Goal: Task Accomplishment & Management: Use online tool/utility

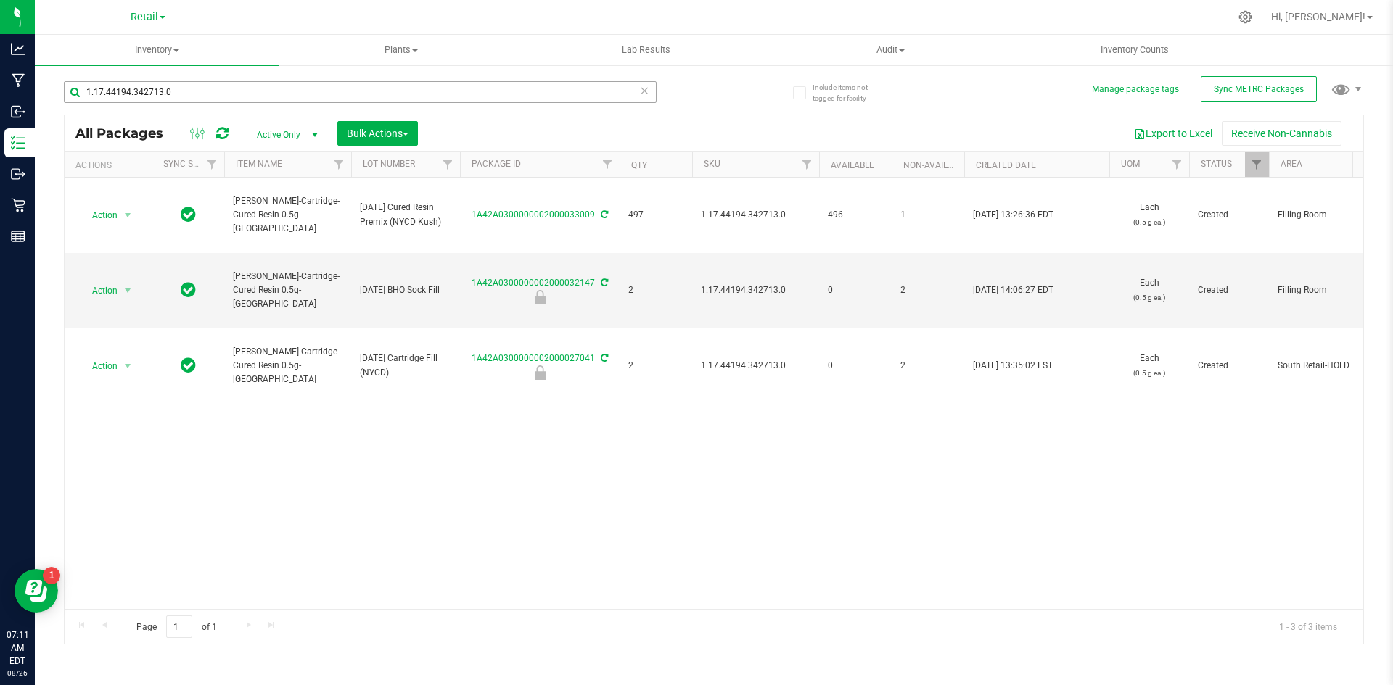
drag, startPoint x: 267, startPoint y: 107, endPoint x: 262, endPoint y: 92, distance: 16.1
click at [265, 102] on div "1.17.44194.342713.0" at bounding box center [360, 97] width 593 height 33
click at [262, 92] on input "1.17.44194.342713.0" at bounding box center [360, 92] width 593 height 22
paste input "1.140199.355972"
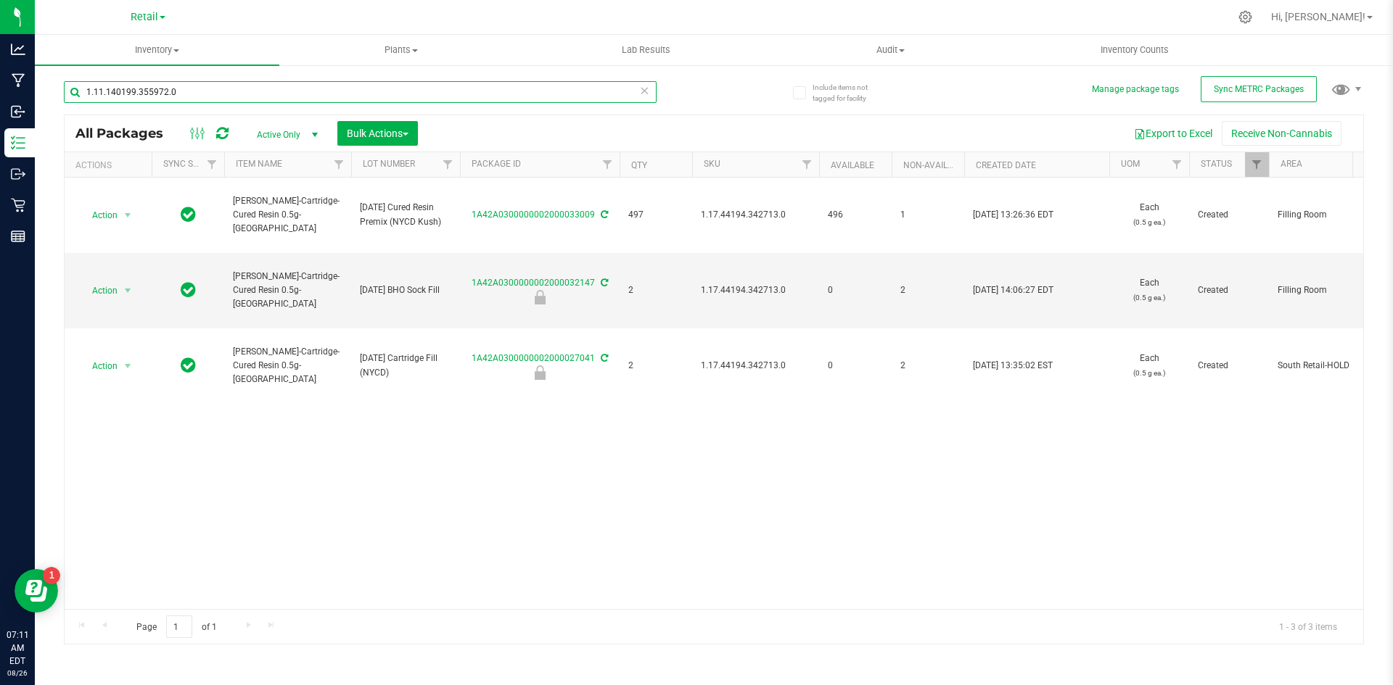
type input "1.11.140199.355972.0"
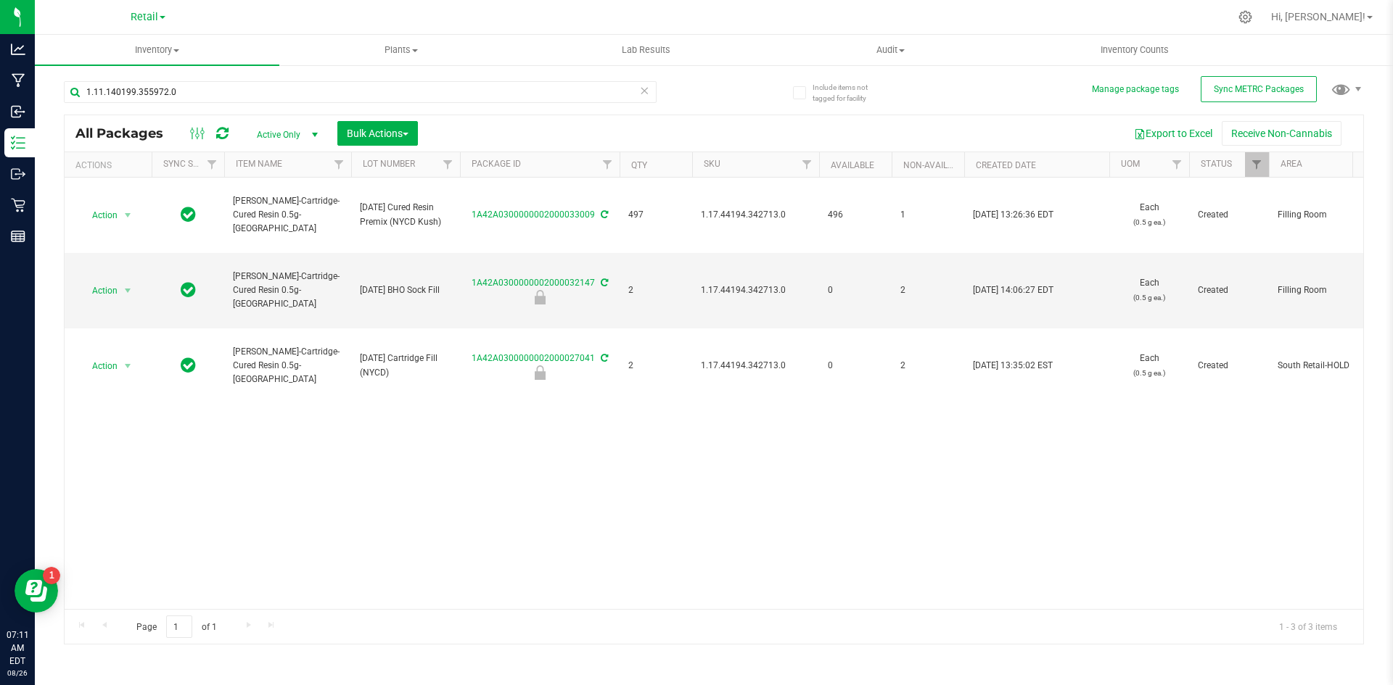
click at [266, 134] on span "Active Only" at bounding box center [284, 135] width 80 height 20
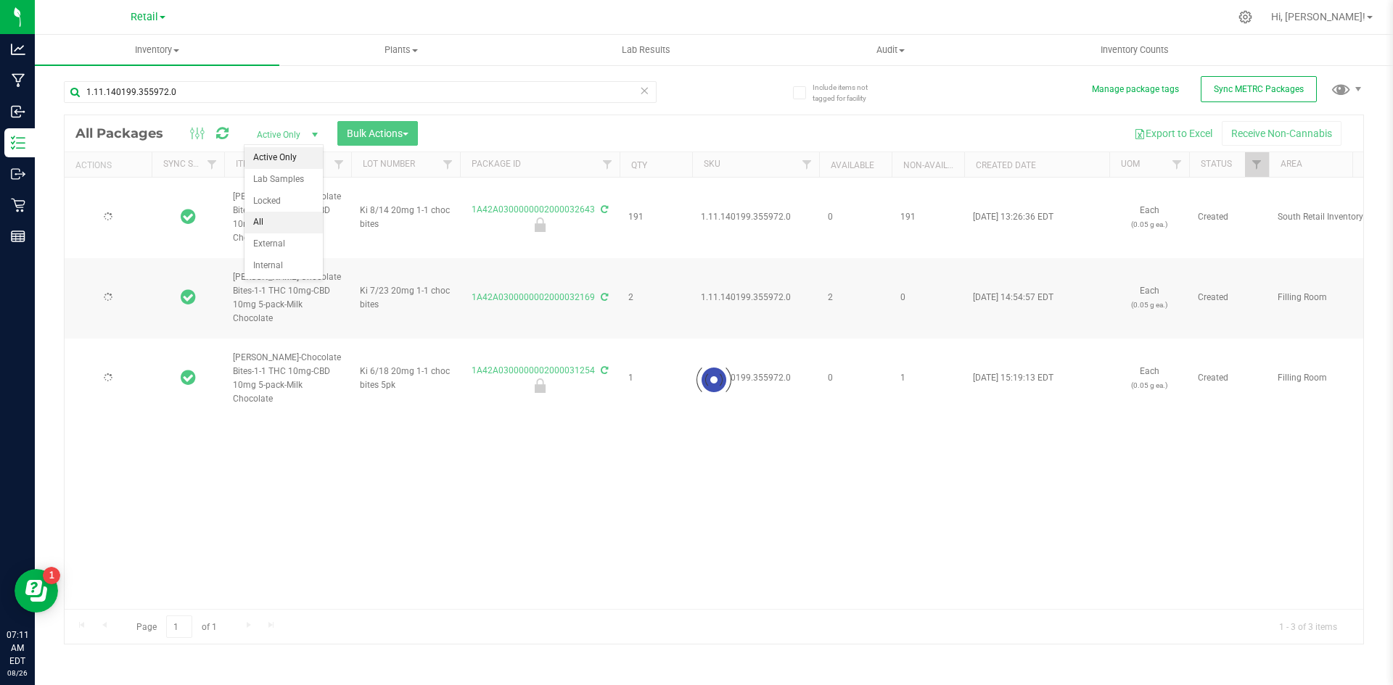
click at [257, 216] on li "All" at bounding box center [283, 223] width 78 height 22
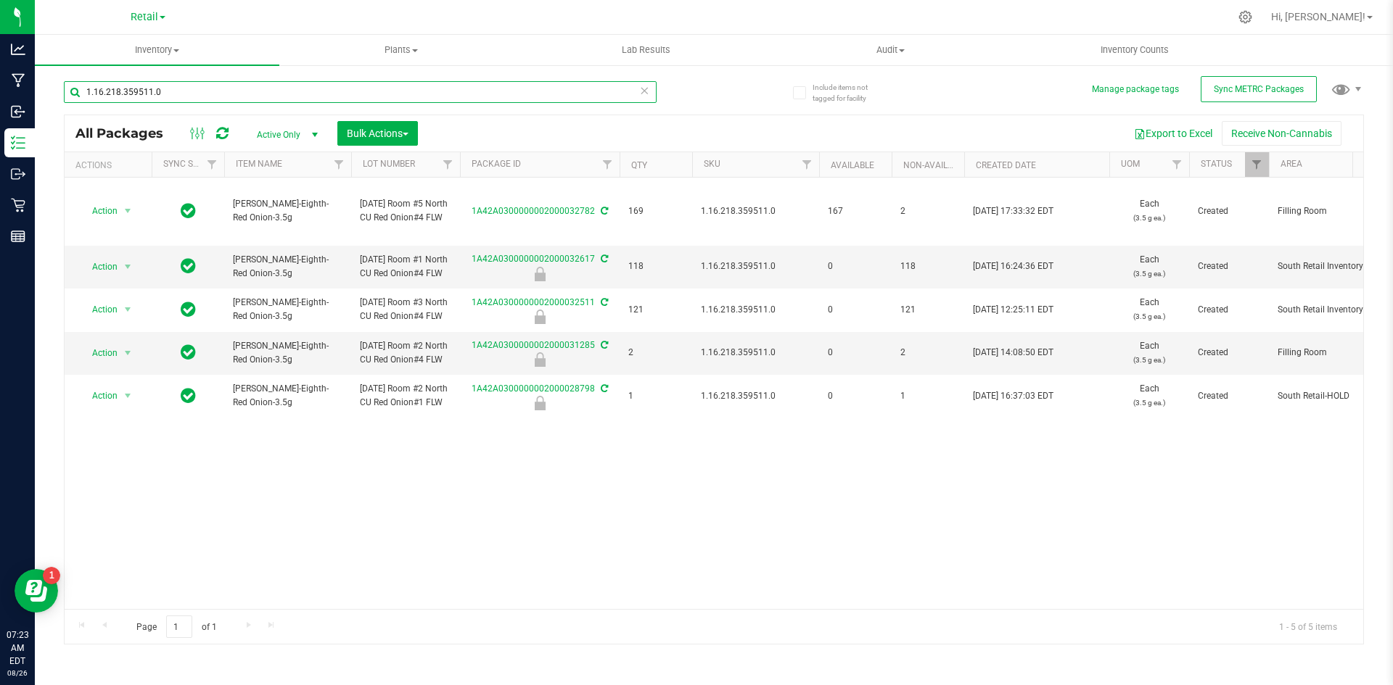
click at [199, 91] on input "1.16.218.359511.0" at bounding box center [360, 92] width 593 height 22
paste input "19437.142835.40902"
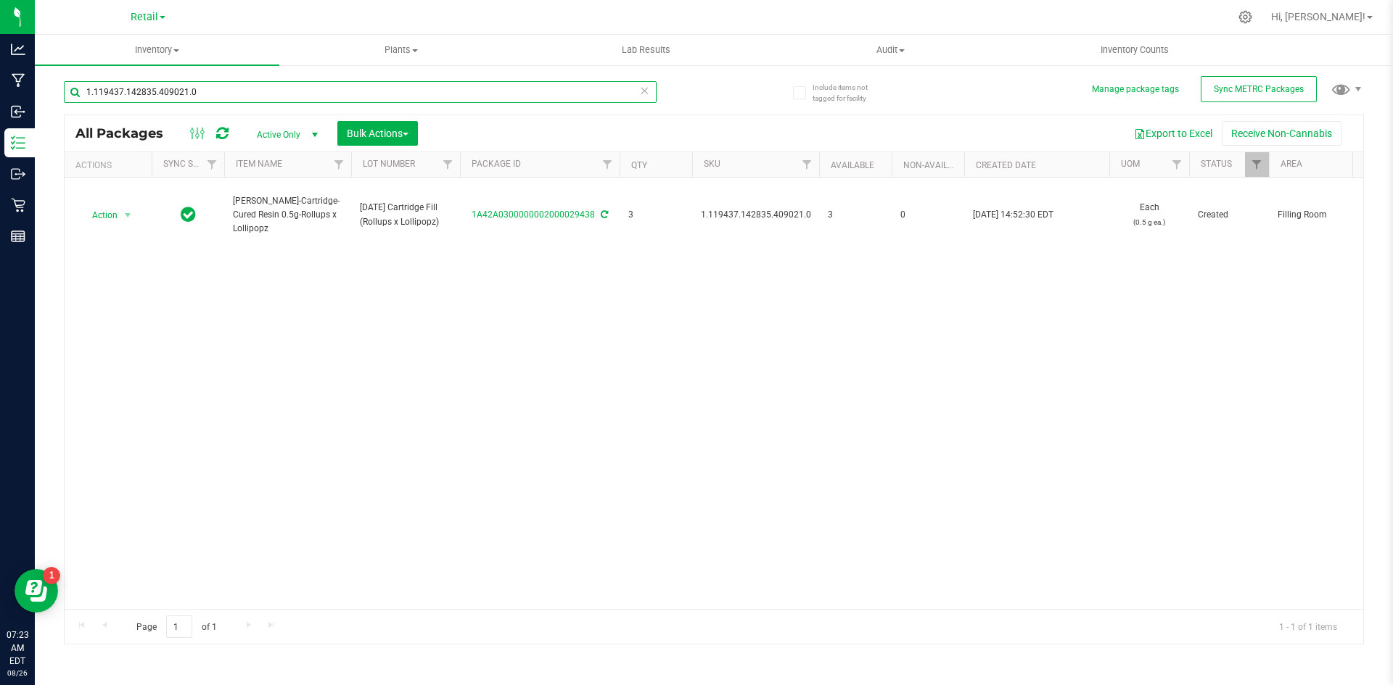
type input "1.119437.142835.409021.0"
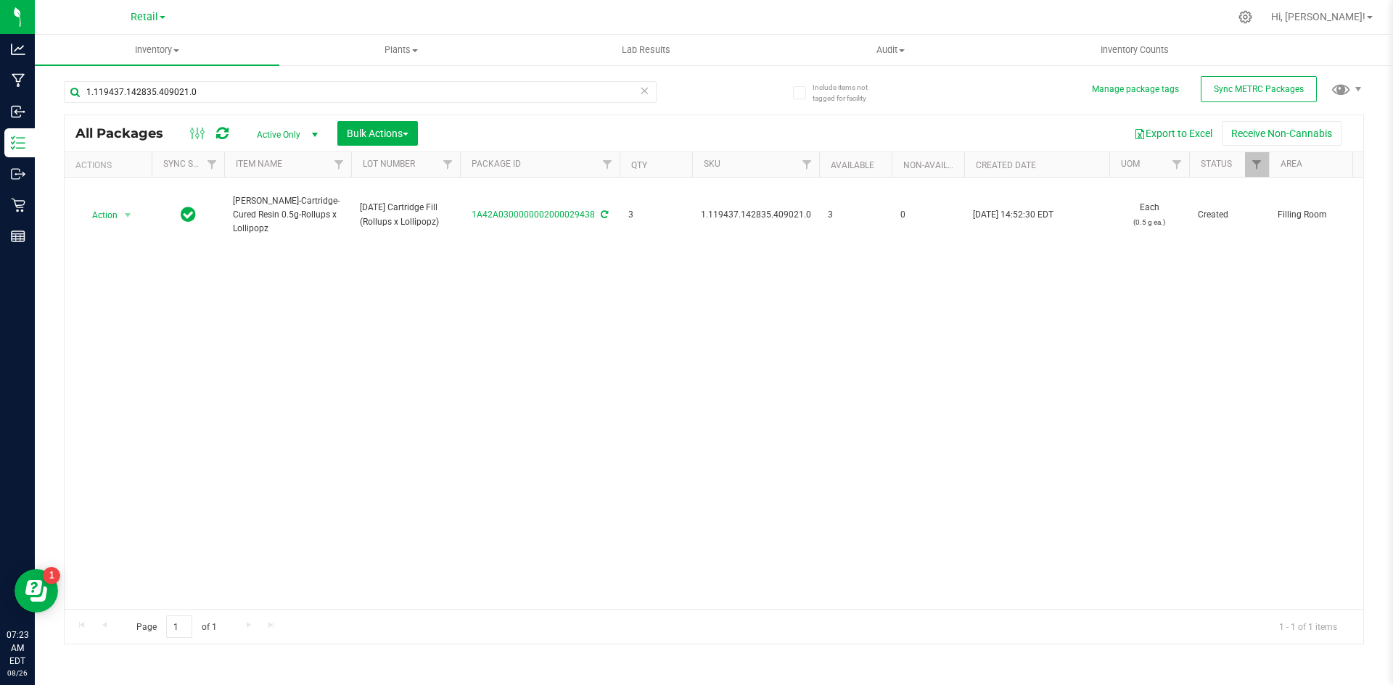
click at [255, 131] on span "Active Only" at bounding box center [284, 135] width 80 height 20
click at [261, 220] on li "All" at bounding box center [283, 223] width 78 height 22
click at [1252, 19] on icon at bounding box center [1245, 17] width 14 height 14
click at [1253, 17] on icon at bounding box center [1244, 16] width 15 height 15
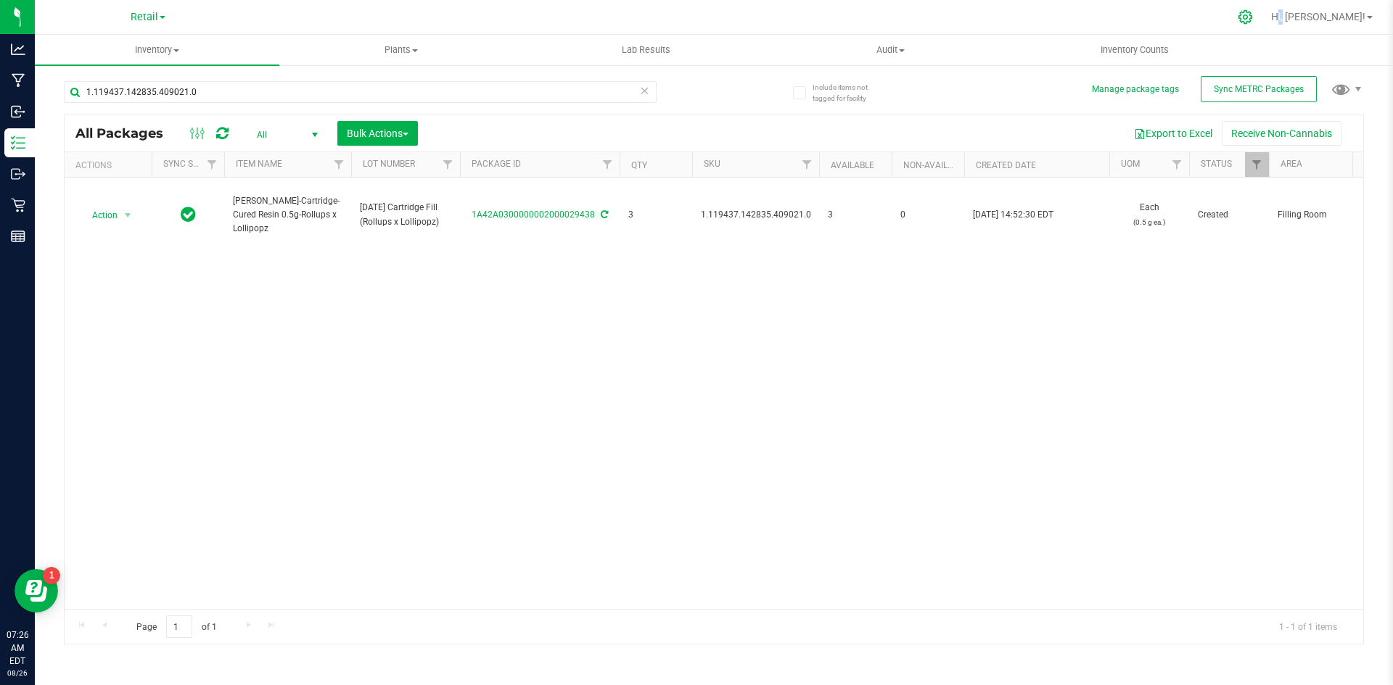
click at [1253, 17] on icon at bounding box center [1244, 16] width 15 height 15
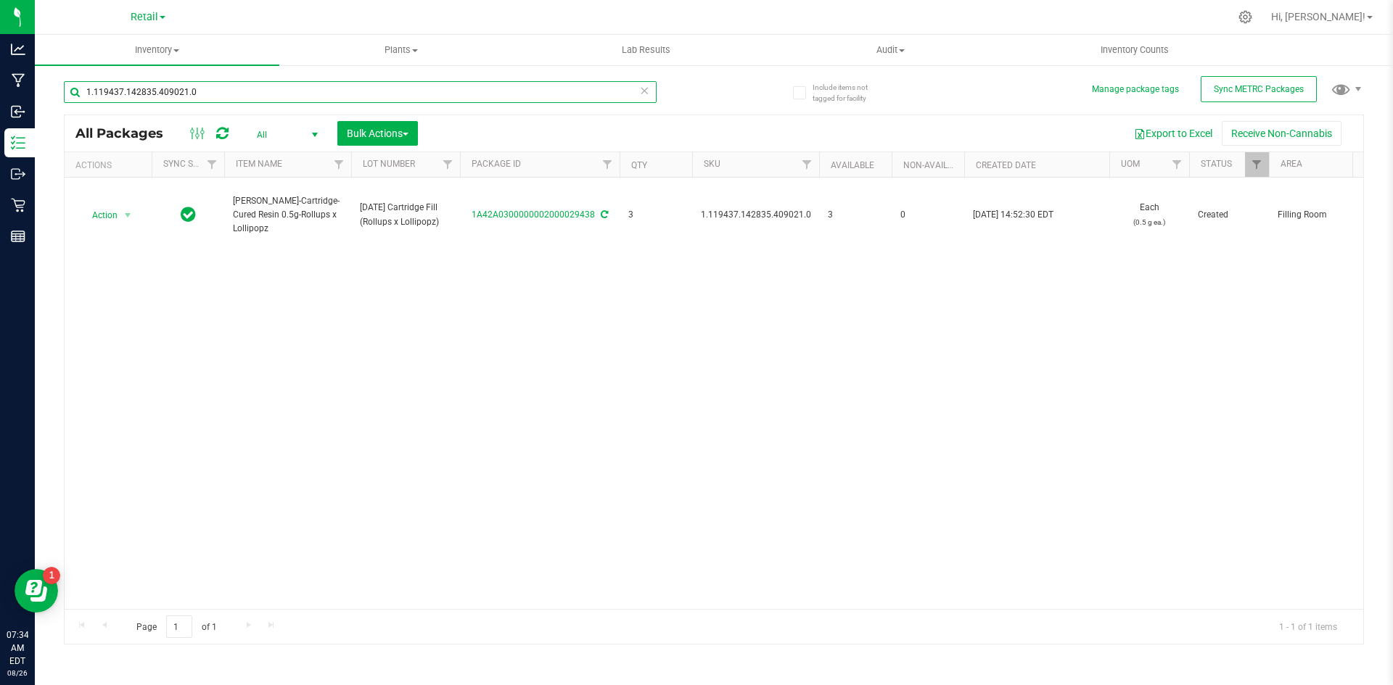
click at [246, 98] on input "1.119437.142835.409021.0" at bounding box center [360, 92] width 593 height 22
paste input ".140199.355972"
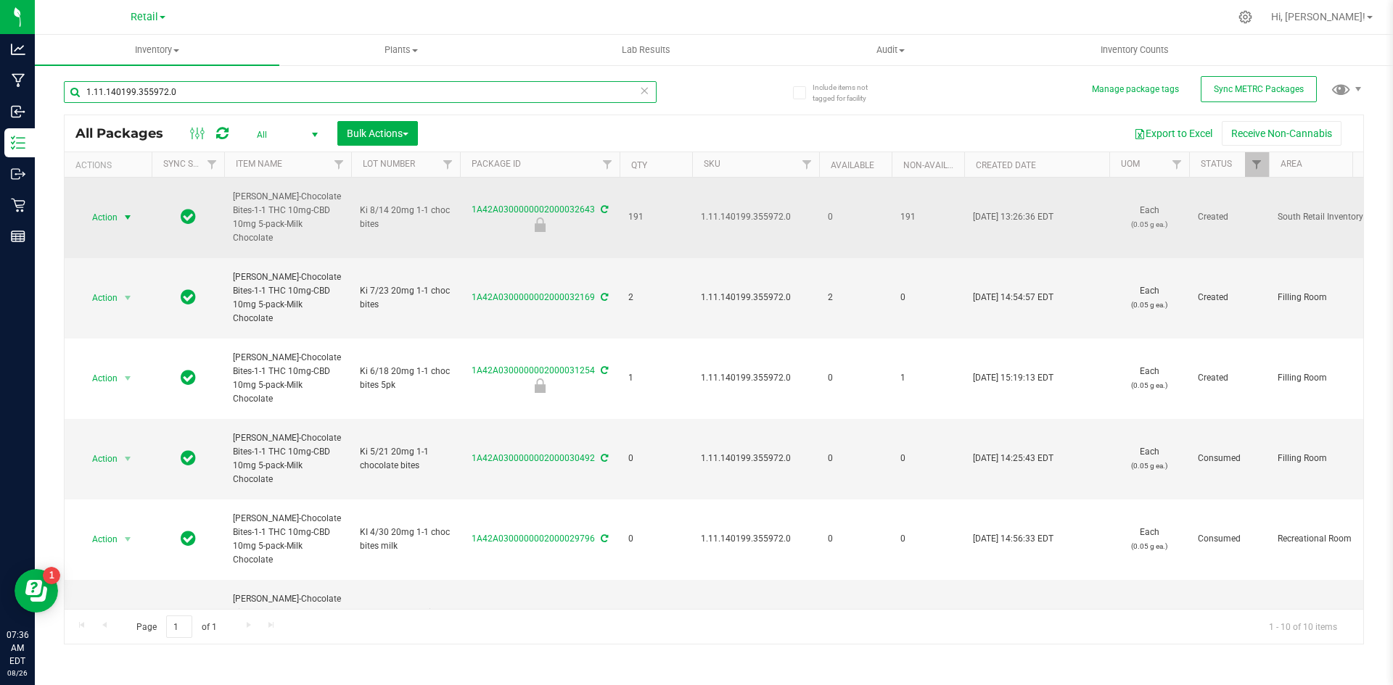
type input "1.11.140199.355972.0"
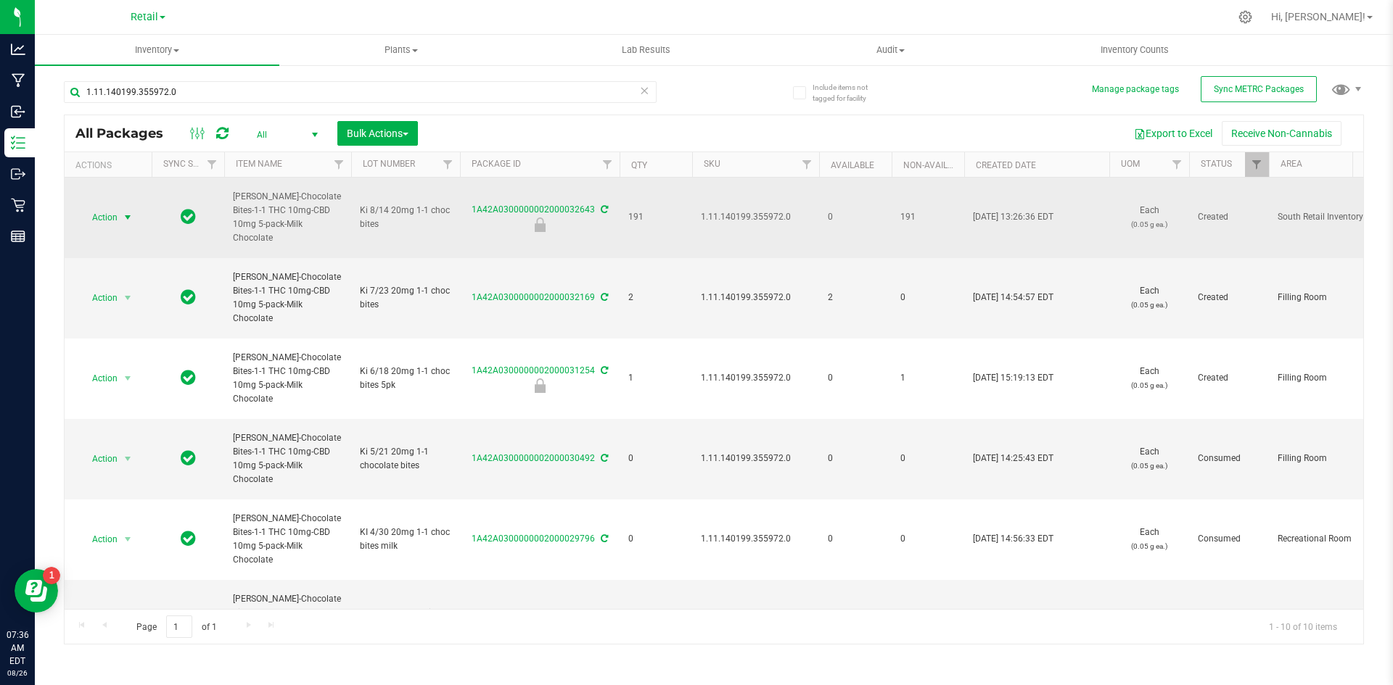
click at [100, 219] on span "Action" at bounding box center [98, 217] width 39 height 20
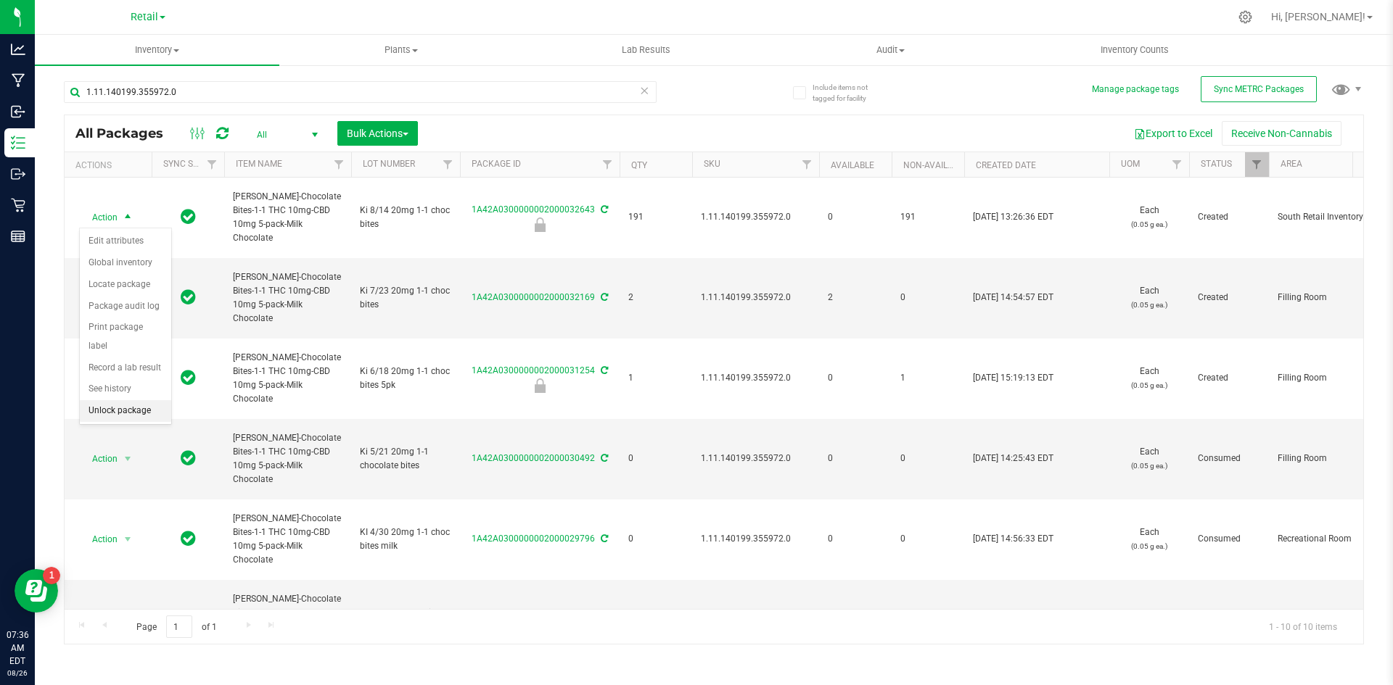
click at [113, 400] on li "Unlock package" at bounding box center [125, 411] width 91 height 22
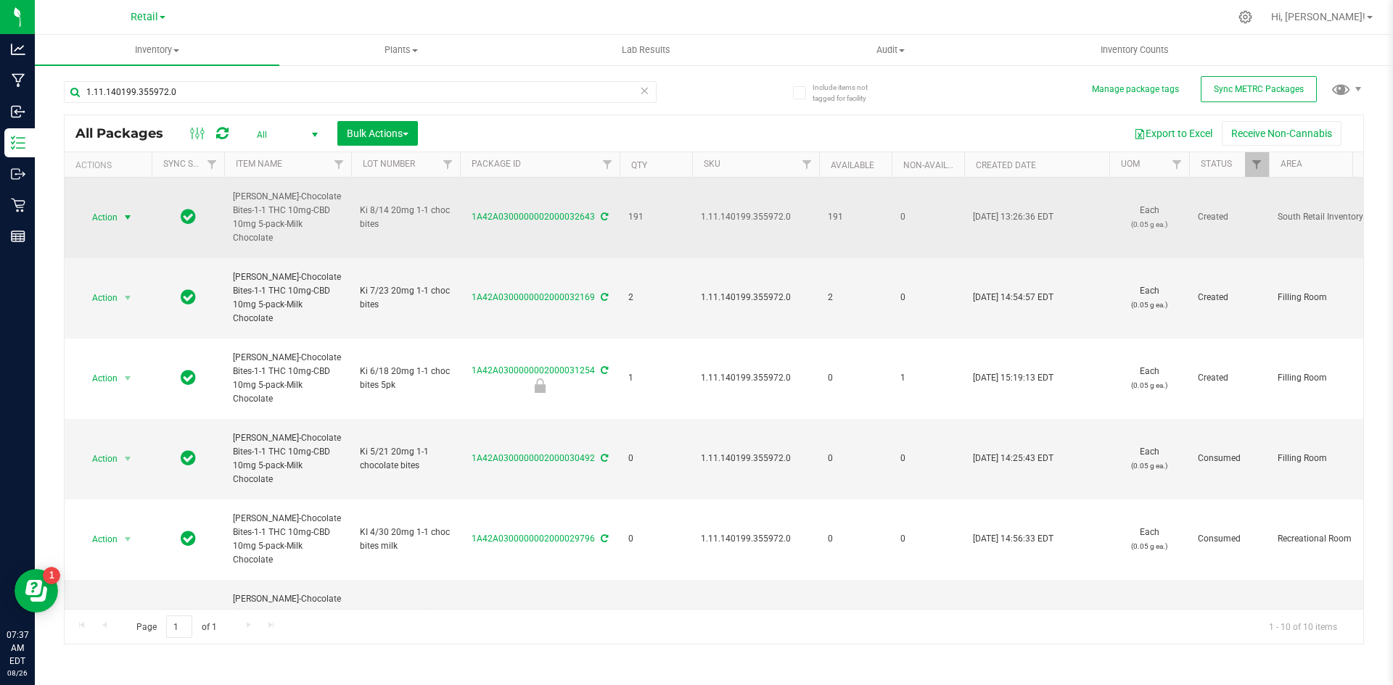
click at [134, 210] on span "select" at bounding box center [128, 217] width 18 height 20
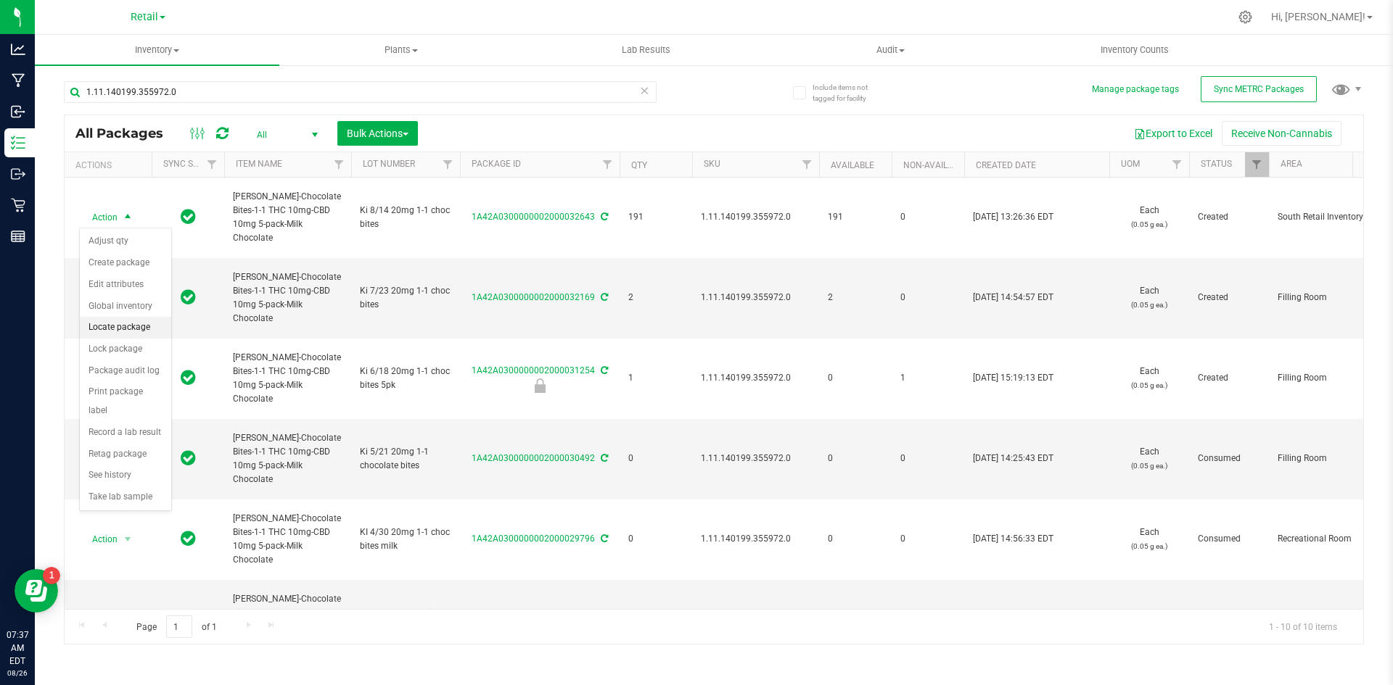
click at [118, 324] on li "Locate package" at bounding box center [125, 328] width 91 height 22
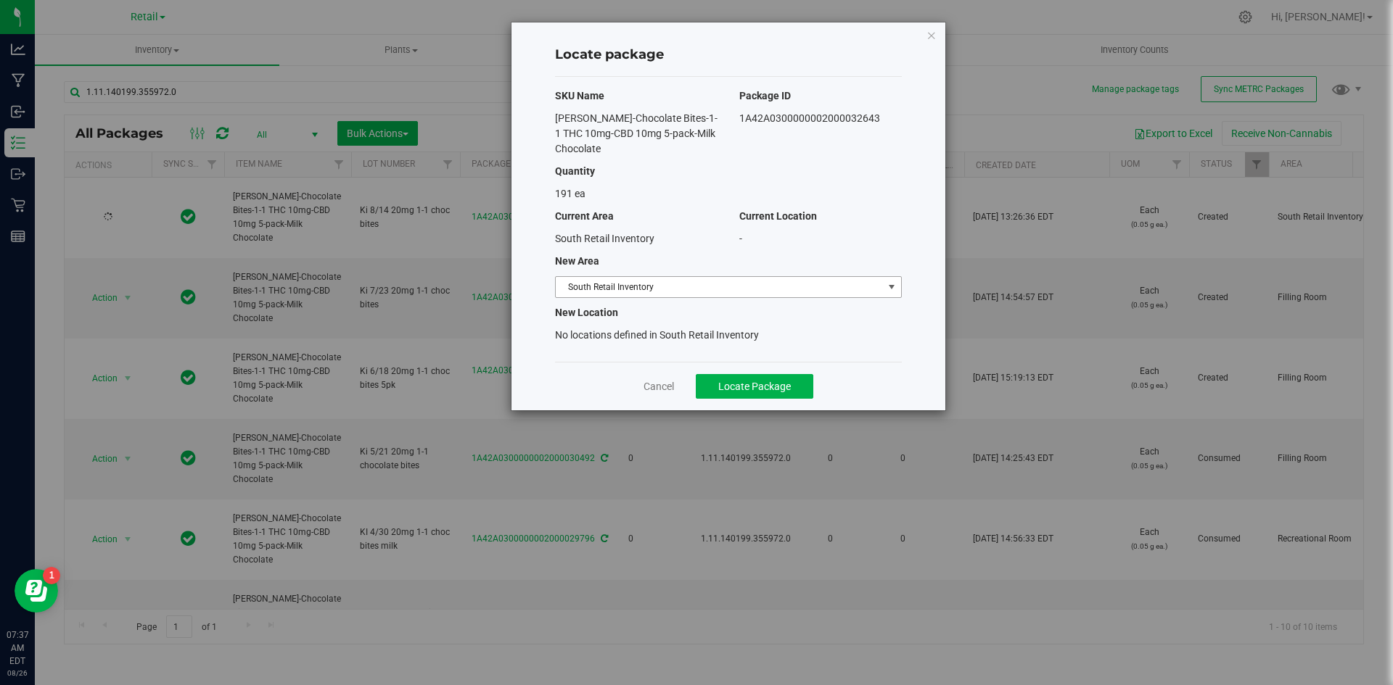
click at [771, 290] on span "South Retail Inventory" at bounding box center [719, 287] width 327 height 20
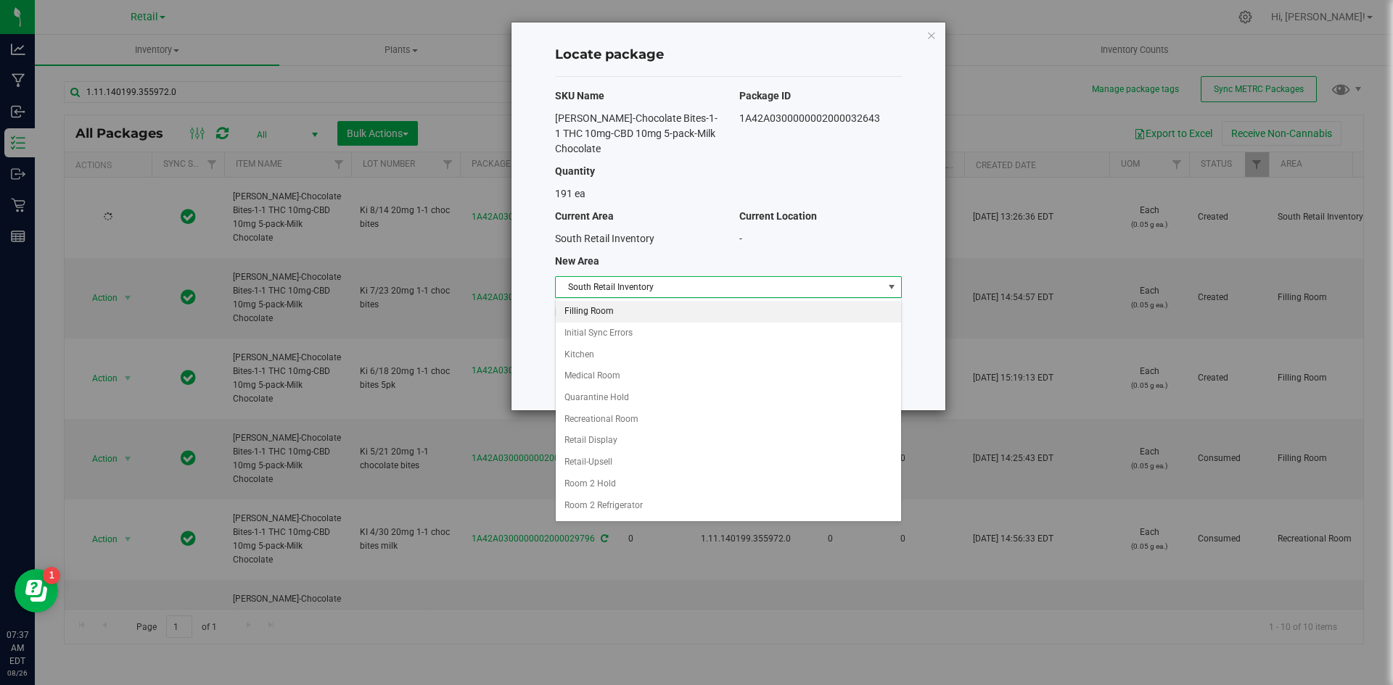
click at [746, 315] on li "Filling Room" at bounding box center [728, 312] width 345 height 22
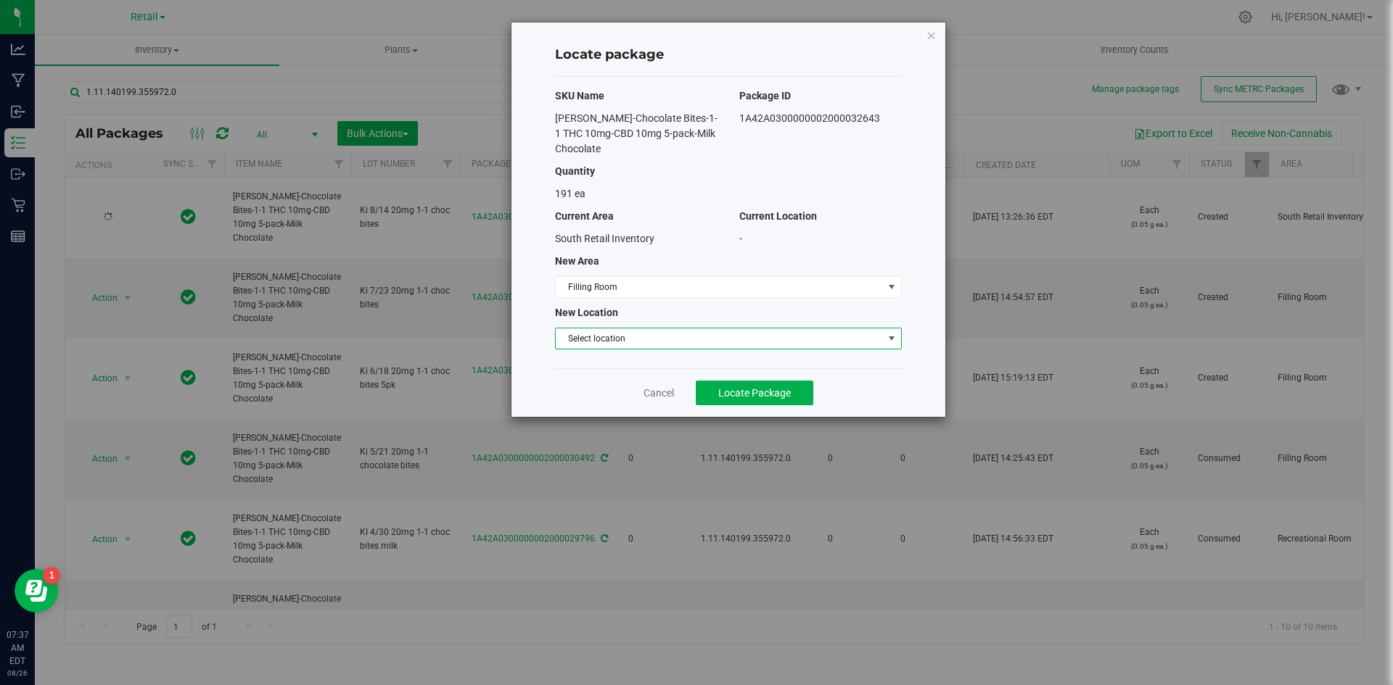
click at [730, 342] on span "Select location" at bounding box center [719, 339] width 327 height 20
click at [696, 366] on li "Filling room" at bounding box center [728, 364] width 345 height 22
click at [726, 399] on button "Locate Package" at bounding box center [755, 393] width 118 height 25
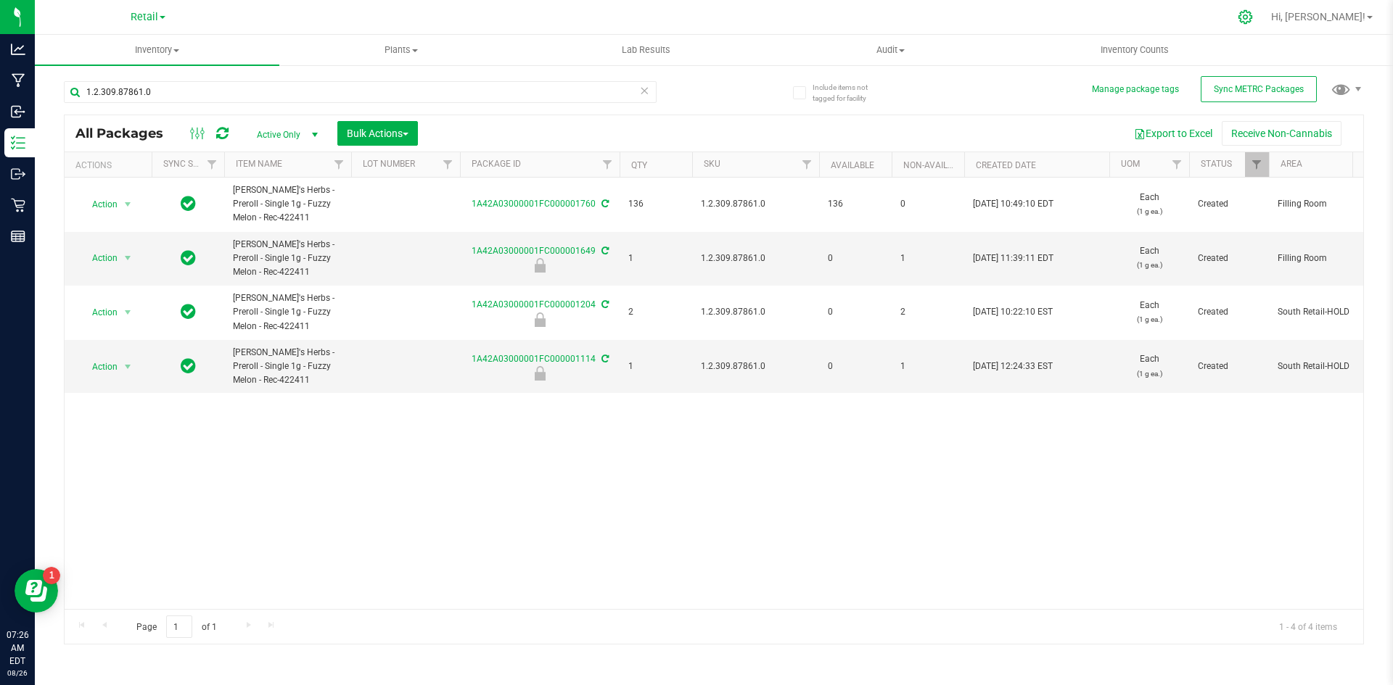
click at [1253, 14] on icon at bounding box center [1244, 16] width 15 height 15
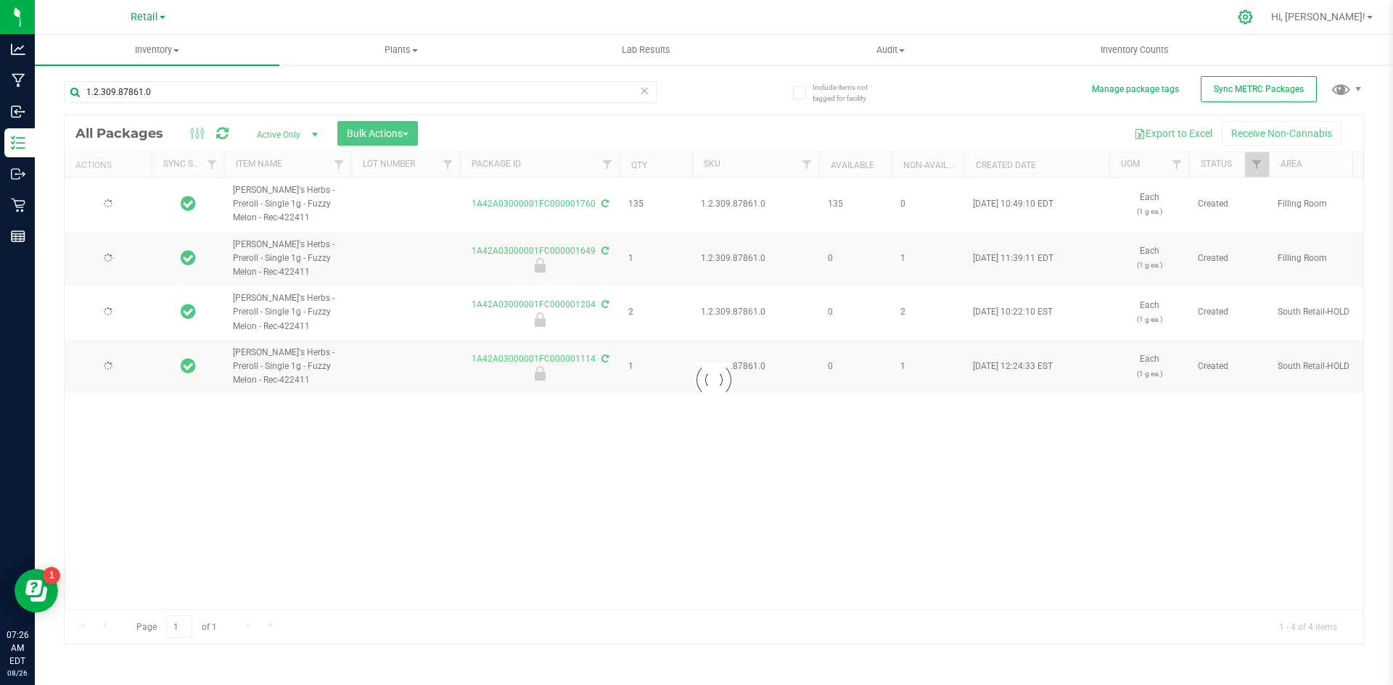
click at [1253, 17] on icon at bounding box center [1244, 16] width 15 height 15
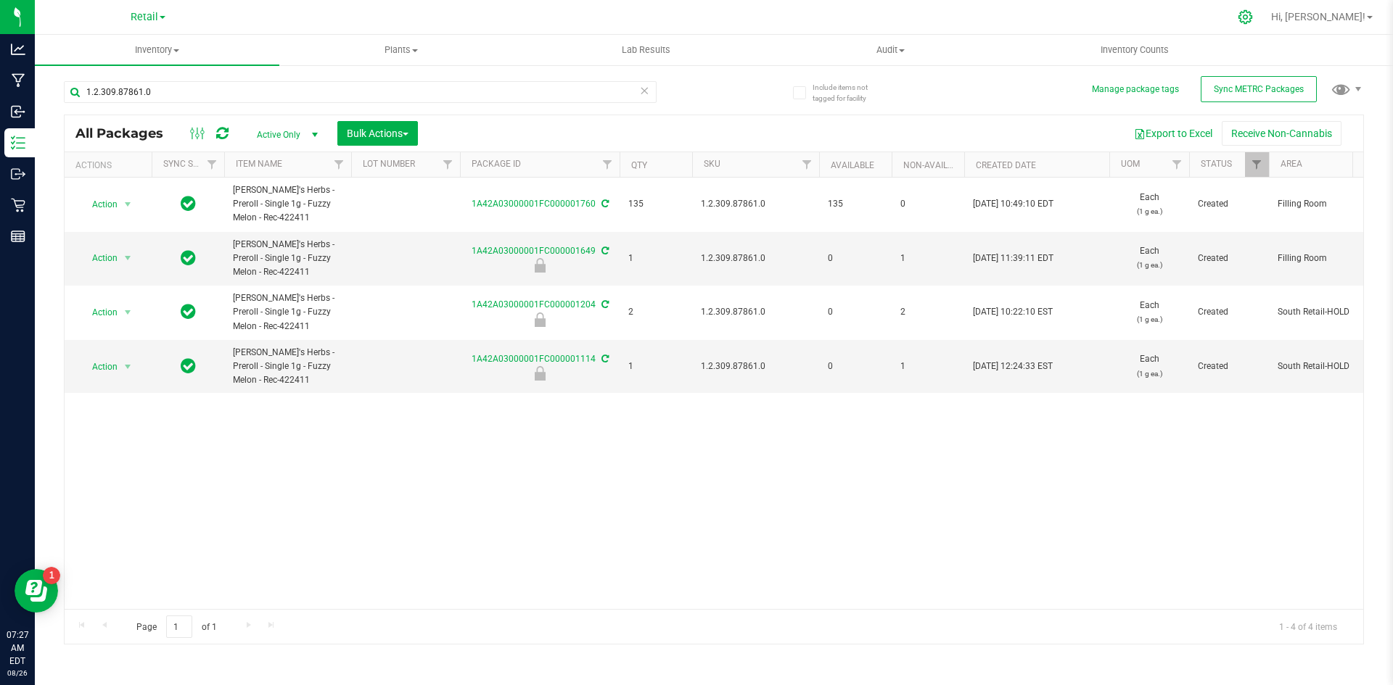
click at [1253, 20] on icon at bounding box center [1244, 16] width 15 height 15
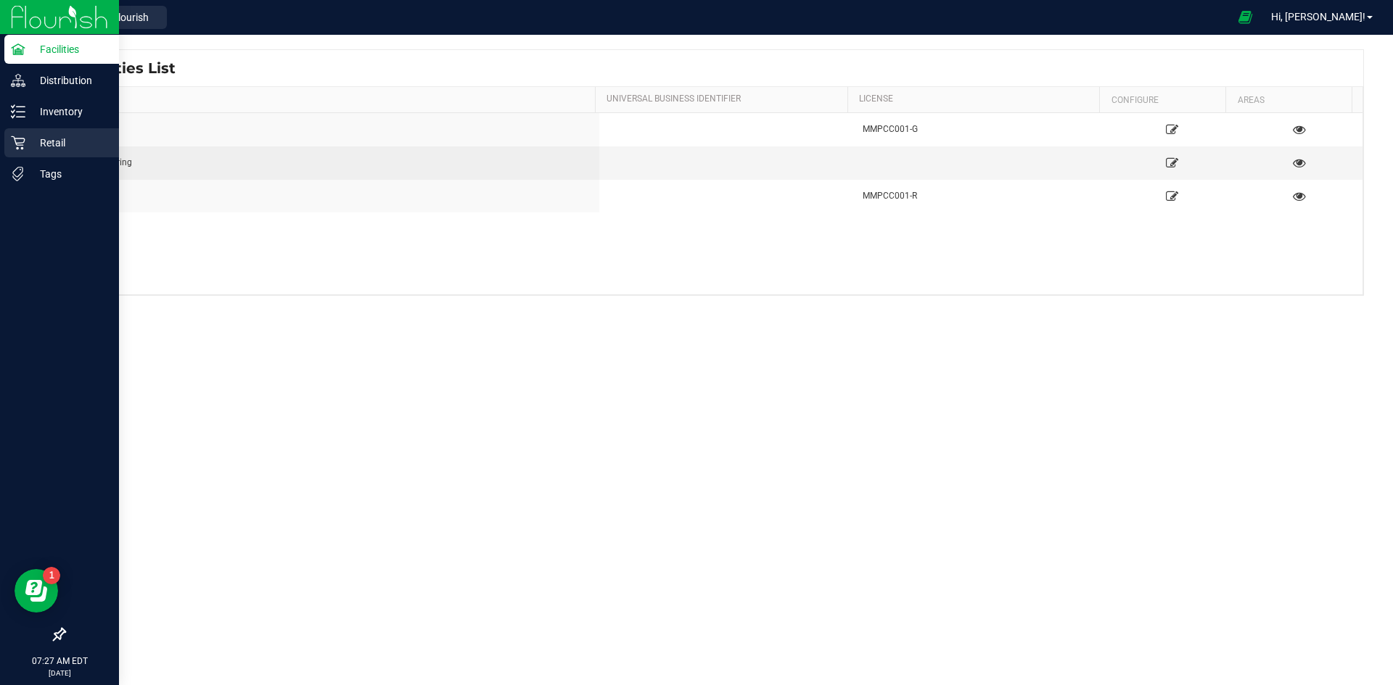
click at [35, 139] on p "Retail" at bounding box center [68, 142] width 87 height 17
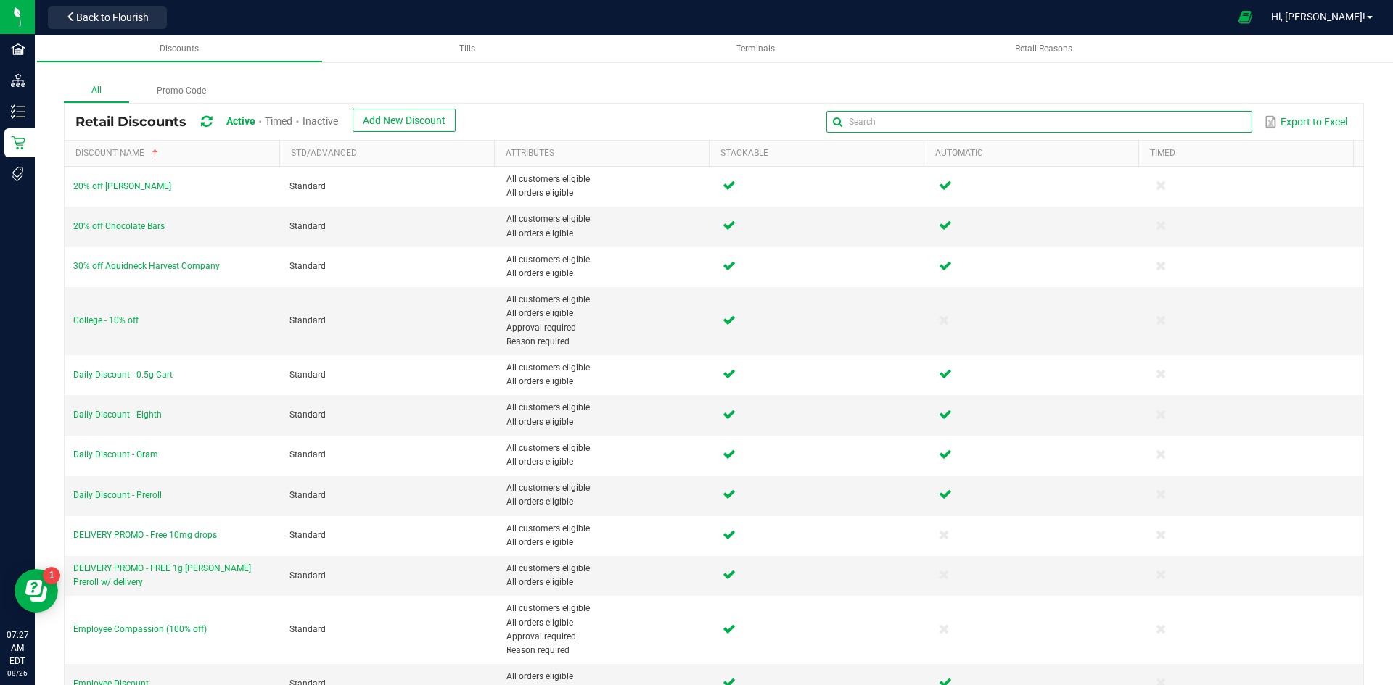
click at [1218, 119] on input "text" at bounding box center [1038, 122] width 425 height 22
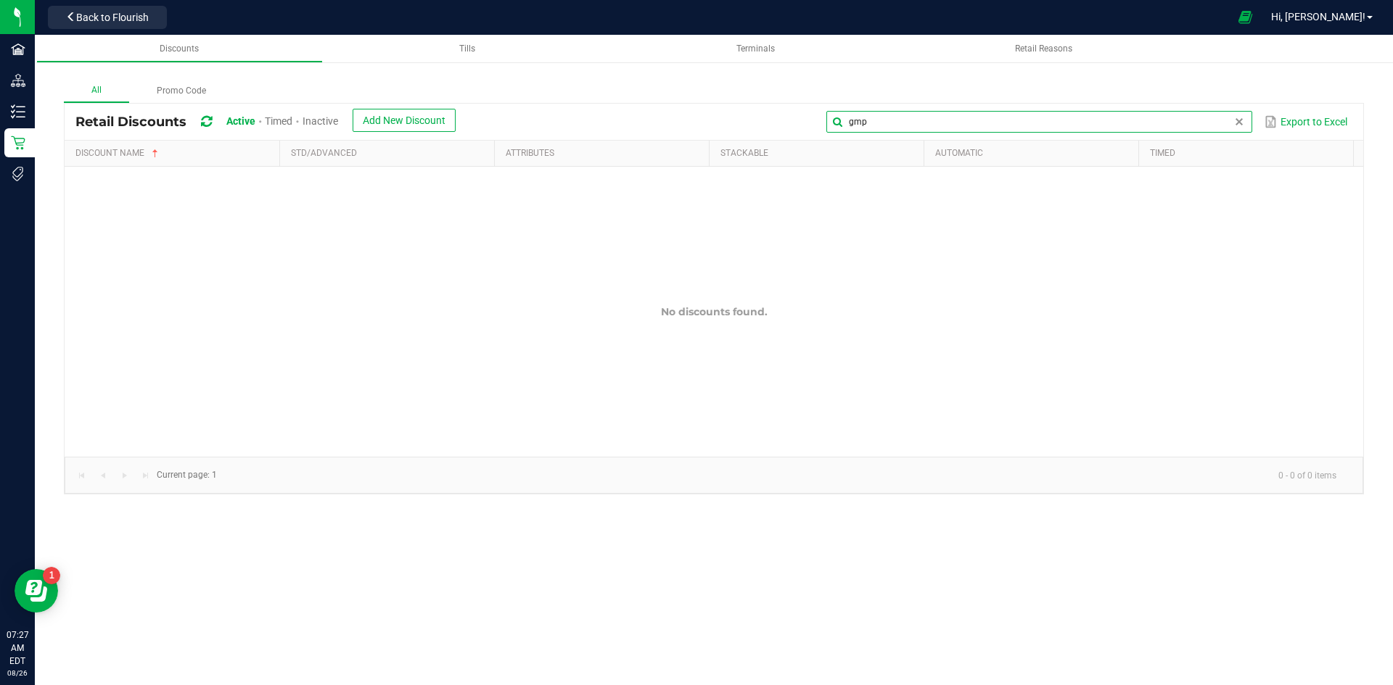
type input "gmp"
click at [321, 123] on span "Inactive" at bounding box center [320, 121] width 36 height 12
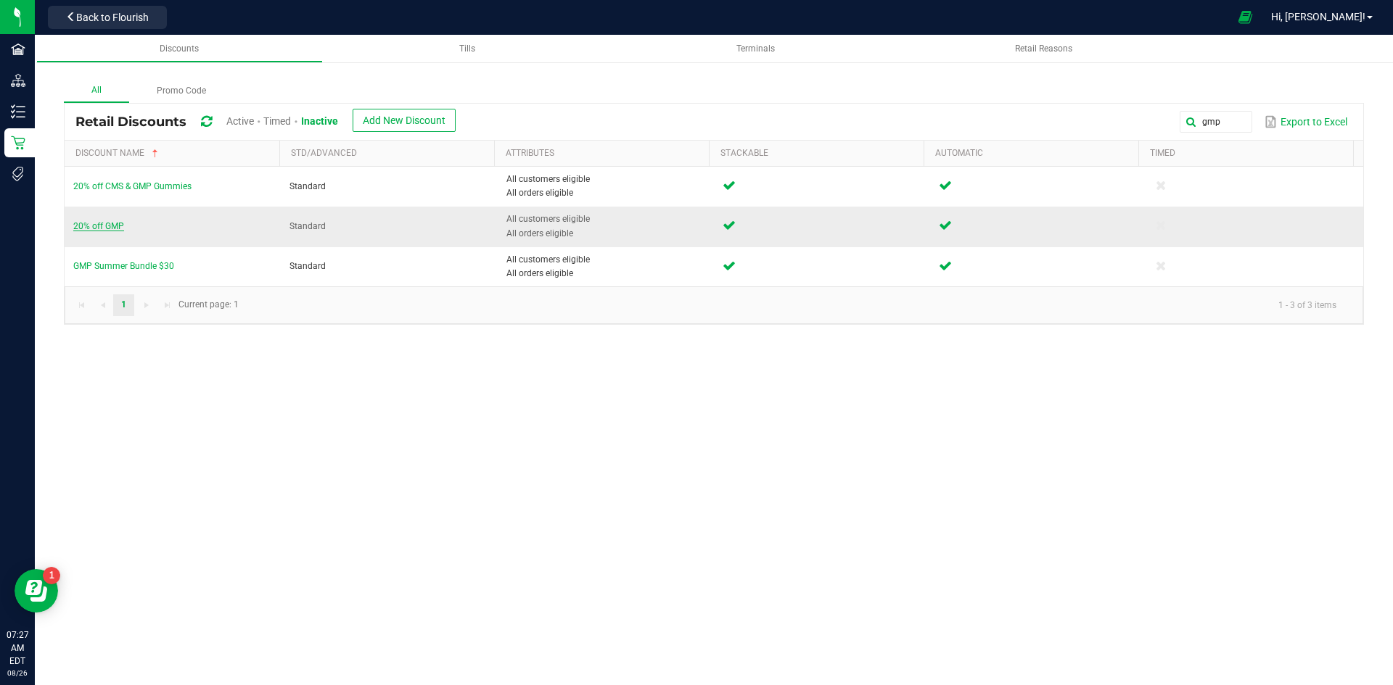
click at [95, 221] on span "20% off GMP" at bounding box center [98, 226] width 51 height 10
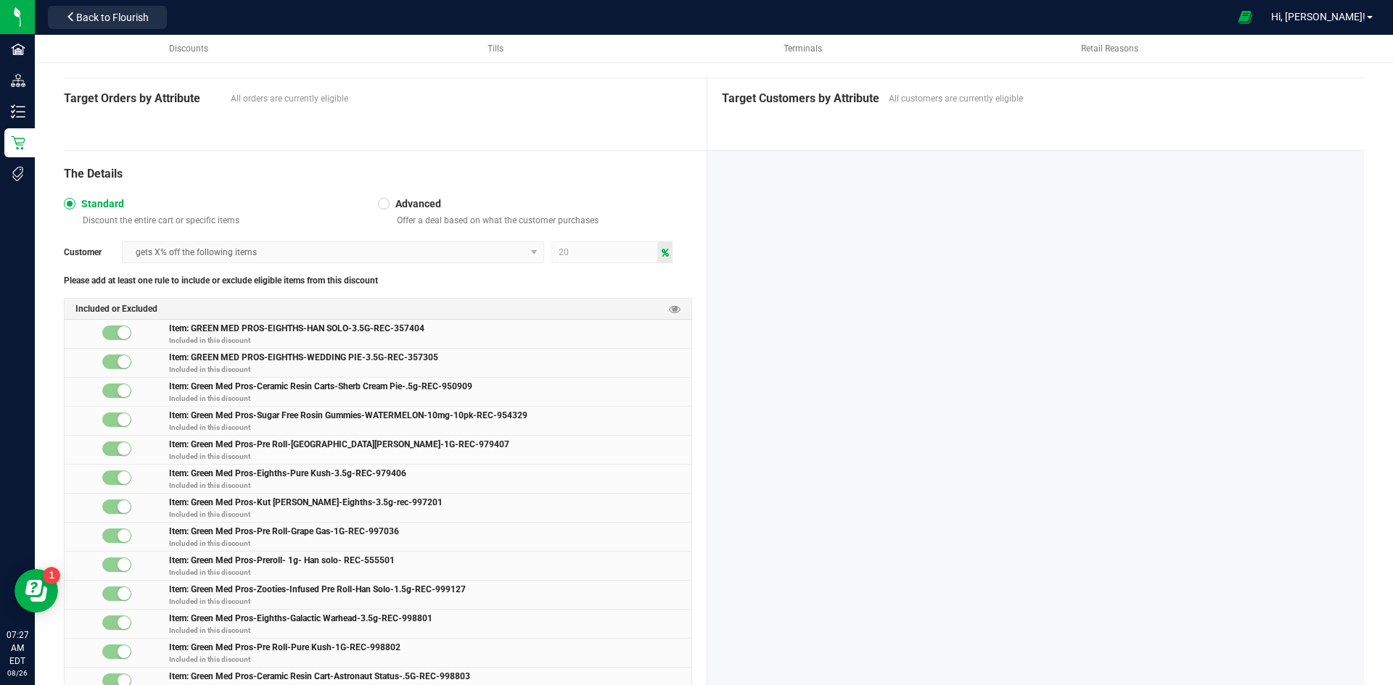
scroll to position [290, 0]
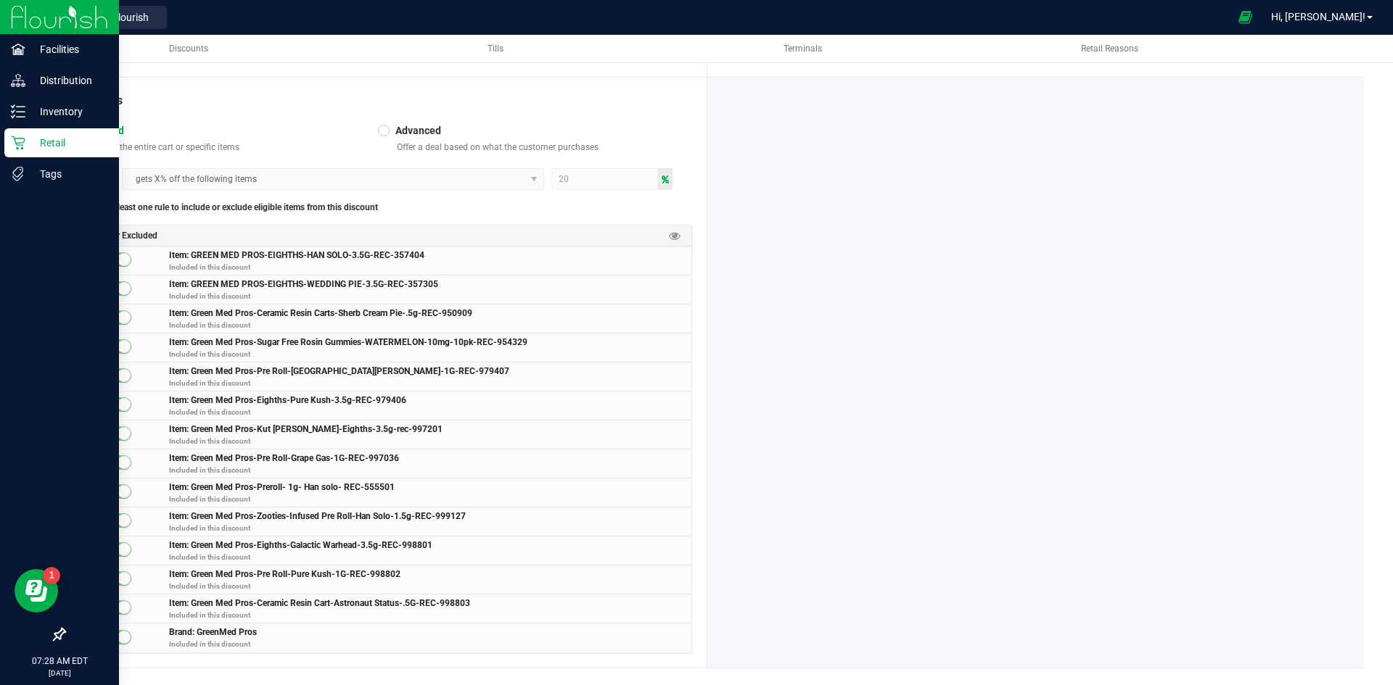
click at [13, 143] on icon at bounding box center [18, 143] width 15 height 15
